Goal: Task Accomplishment & Management: Manage account settings

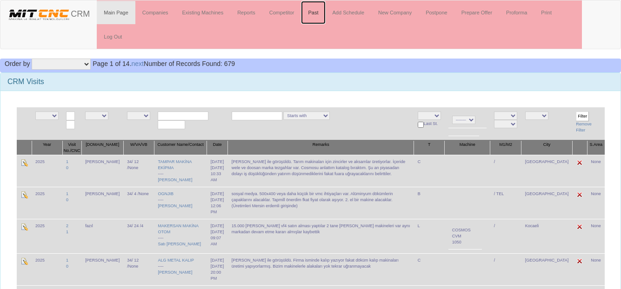
click at [318, 14] on link "Past" at bounding box center [313, 12] width 24 height 23
click at [317, 11] on link "Past" at bounding box center [313, 12] width 24 height 23
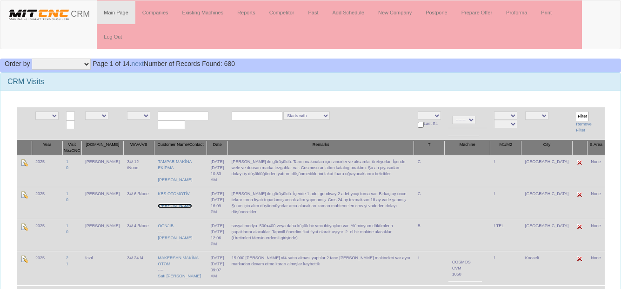
click at [169, 206] on link "[PERSON_NAME]" at bounding box center [175, 206] width 34 height 5
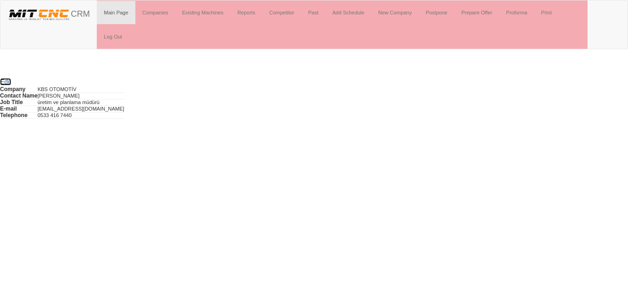
click at [9, 82] on link "Edit" at bounding box center [5, 81] width 11 height 7
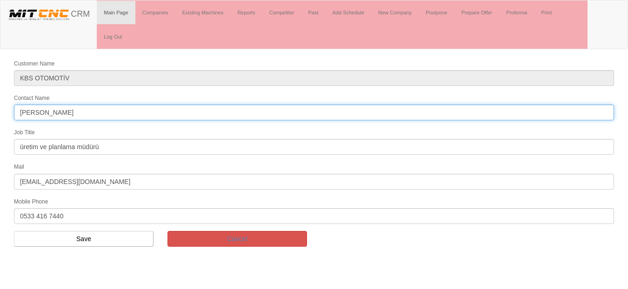
click at [52, 112] on input "[PERSON_NAME]" at bounding box center [314, 113] width 600 height 16
type input "[PERSON_NAME]"
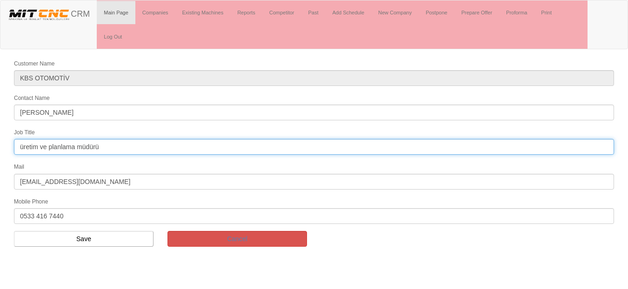
drag, startPoint x: 76, startPoint y: 151, endPoint x: 13, endPoint y: 147, distance: 63.4
click at [13, 147] on div "Job Title üretim ve planlama müdürü" at bounding box center [314, 140] width 614 height 27
type input "Owner"
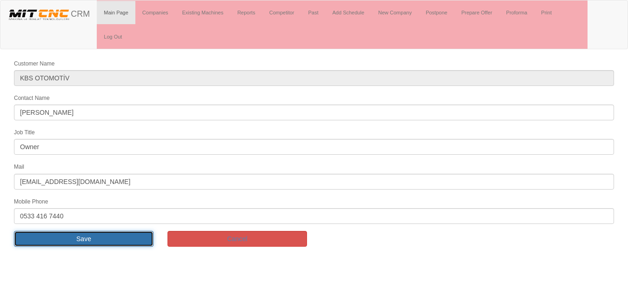
click at [81, 245] on input "Save" at bounding box center [83, 239] width 139 height 16
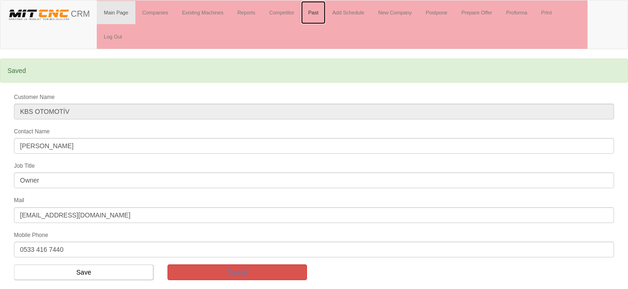
click at [319, 14] on link "Past" at bounding box center [313, 12] width 24 height 23
